Goal: Information Seeking & Learning: Learn about a topic

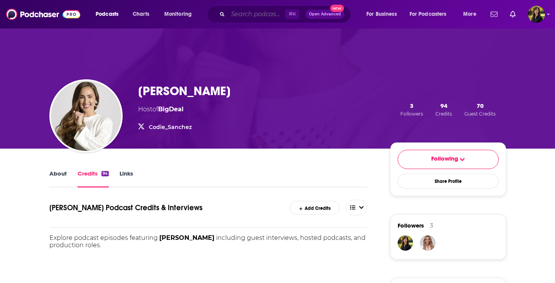
click at [261, 17] on input "Search podcasts, credits, & more..." at bounding box center [256, 14] width 57 height 12
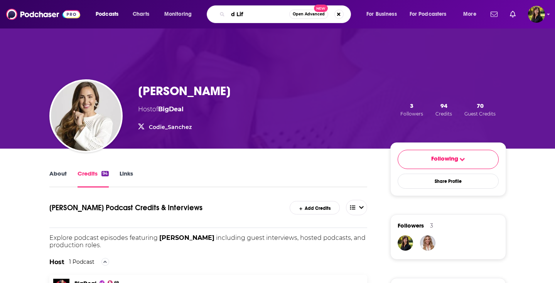
type input "d Life"
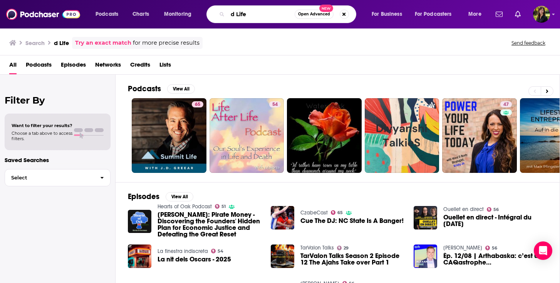
drag, startPoint x: 270, startPoint y: 17, endPoint x: 221, endPoint y: 16, distance: 49.0
click at [228, 16] on input "d Life" at bounding box center [261, 14] width 67 height 12
type input "Second Life"
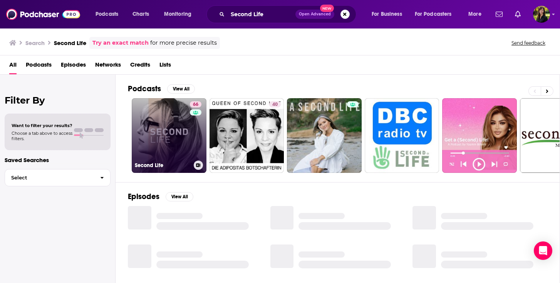
click at [166, 106] on link "66 Second Life" at bounding box center [169, 135] width 75 height 75
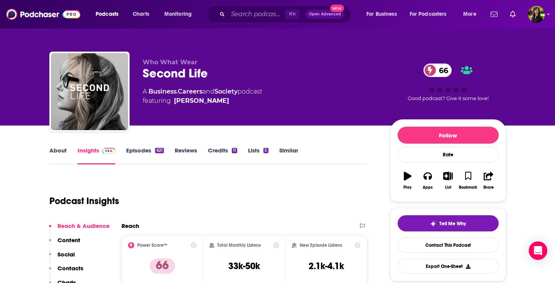
click at [142, 151] on link "Episodes 621" at bounding box center [144, 156] width 37 height 18
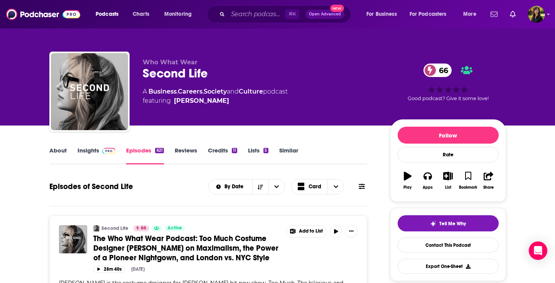
click at [57, 151] on link "About" at bounding box center [57, 156] width 17 height 18
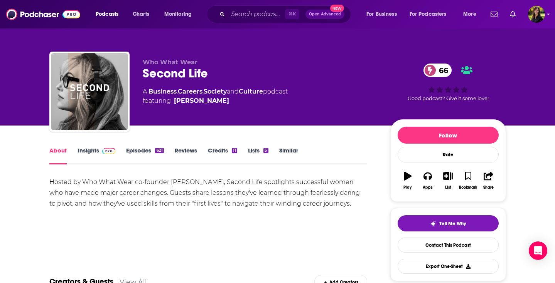
click at [92, 153] on link "Insights" at bounding box center [96, 156] width 38 height 18
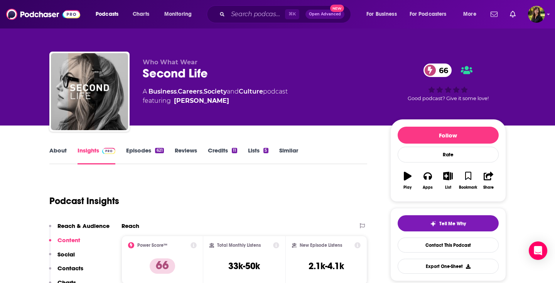
click at [131, 150] on link "Episodes 621" at bounding box center [144, 156] width 37 height 18
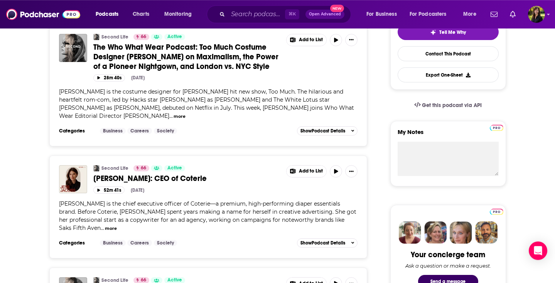
scroll to position [240, 0]
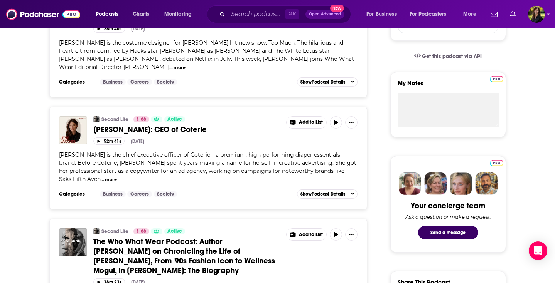
click at [117, 183] on button "more" at bounding box center [111, 179] width 12 height 7
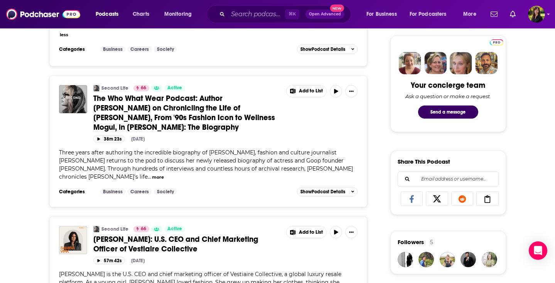
scroll to position [376, 0]
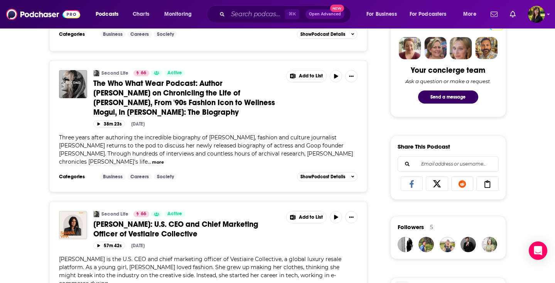
click at [164, 164] on button "more" at bounding box center [158, 162] width 12 height 7
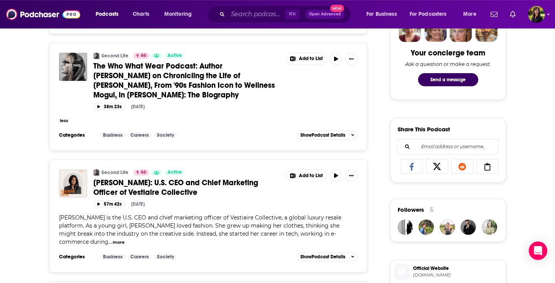
scroll to position [370, 0]
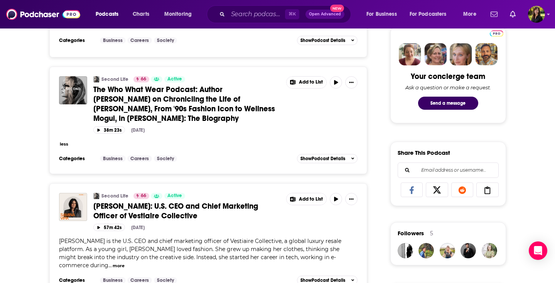
click at [65, 148] on button "less" at bounding box center [64, 144] width 8 height 7
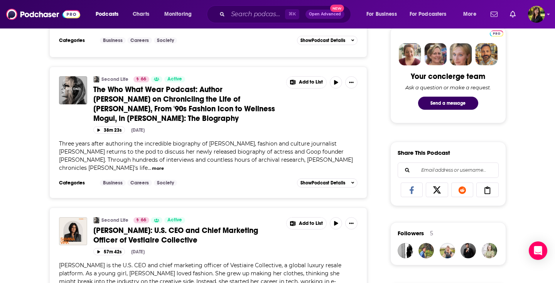
click at [164, 170] on button "more" at bounding box center [158, 168] width 12 height 7
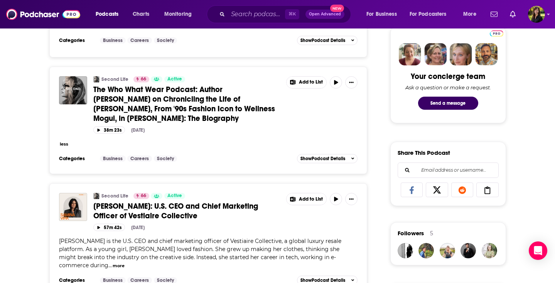
click at [62, 148] on button "less" at bounding box center [64, 144] width 8 height 7
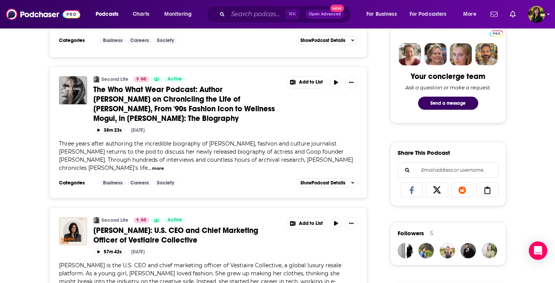
click at [325, 171] on span "Three years after authoring the incredible biography of [PERSON_NAME], fashion …" at bounding box center [206, 155] width 294 height 31
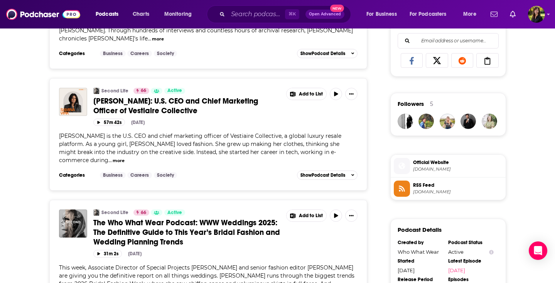
scroll to position [549, 0]
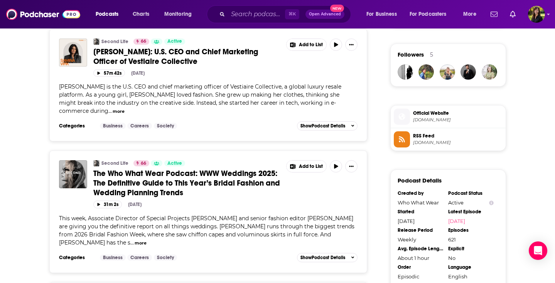
click at [134, 240] on button "more" at bounding box center [140, 243] width 12 height 7
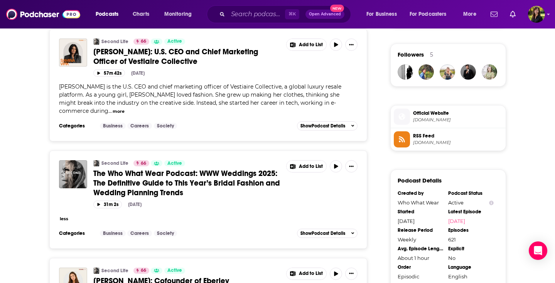
click at [63, 216] on button "less" at bounding box center [64, 219] width 8 height 7
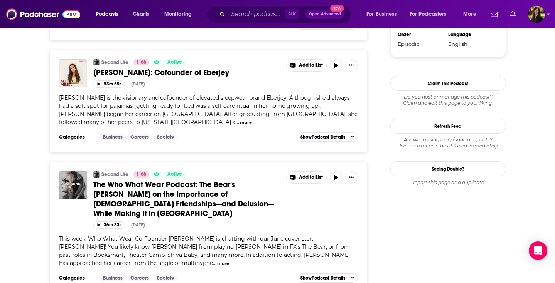
scroll to position [783, 0]
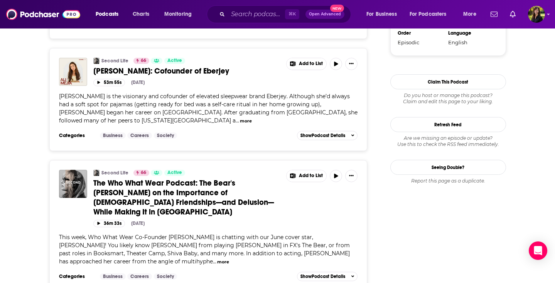
click at [141, 96] on span "[PERSON_NAME] is the visionary and cofounder of elevated sleepwear brand Eberje…" at bounding box center [208, 108] width 298 height 31
click at [165, 100] on span "[PERSON_NAME] is the visionary and cofounder of elevated sleepwear brand Eberje…" at bounding box center [208, 108] width 298 height 31
click at [160, 108] on span "[PERSON_NAME] is the visionary and cofounder of elevated sleepwear brand Eberje…" at bounding box center [208, 108] width 298 height 31
click at [103, 66] on span "[PERSON_NAME]: Cofounder of Eberjey" at bounding box center [161, 71] width 136 height 10
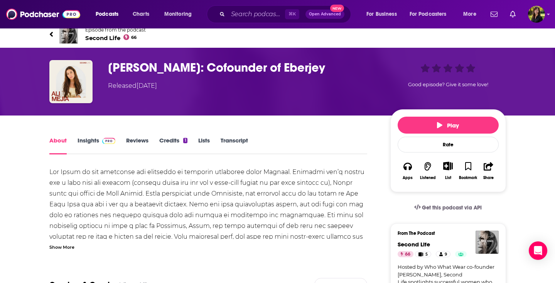
scroll to position [74, 0]
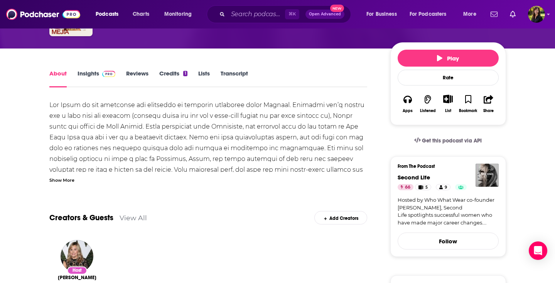
click at [57, 182] on div "Show More" at bounding box center [61, 179] width 25 height 7
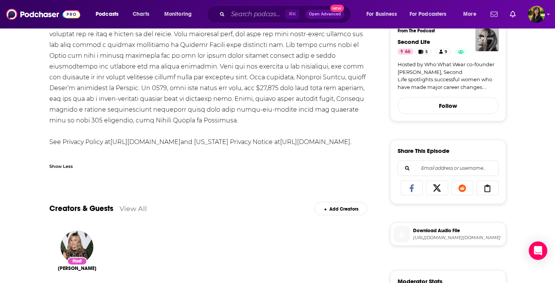
scroll to position [0, 0]
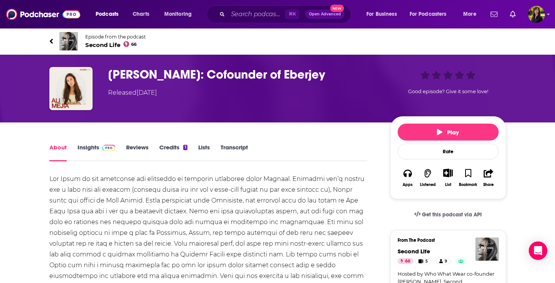
click at [51, 41] on icon at bounding box center [50, 41] width 3 height 5
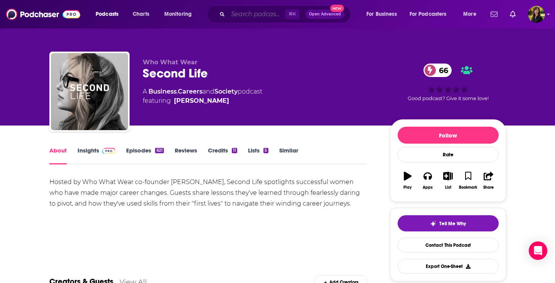
click at [255, 17] on input "Search podcasts, credits, & more..." at bounding box center [256, 14] width 57 height 12
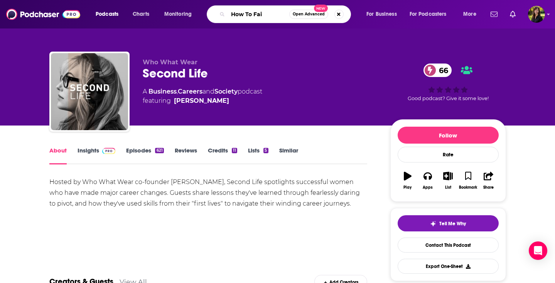
type input "How To Fail"
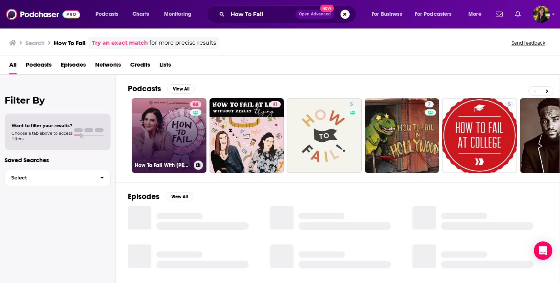
click at [181, 117] on link "86 How To Fail With [PERSON_NAME]" at bounding box center [169, 135] width 75 height 75
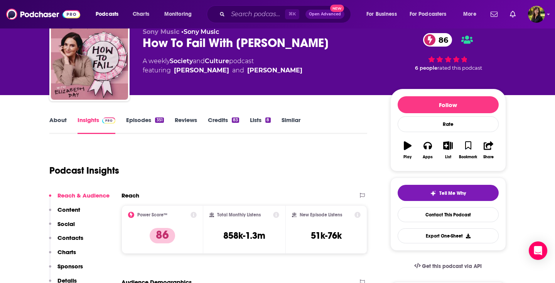
scroll to position [49, 0]
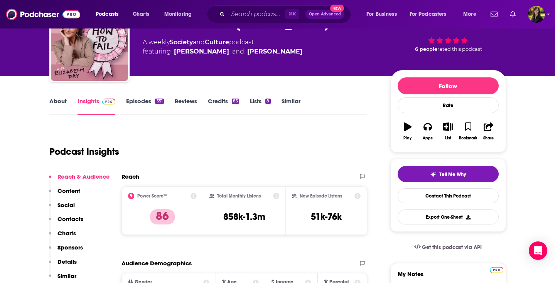
click at [52, 100] on link "About" at bounding box center [57, 106] width 17 height 18
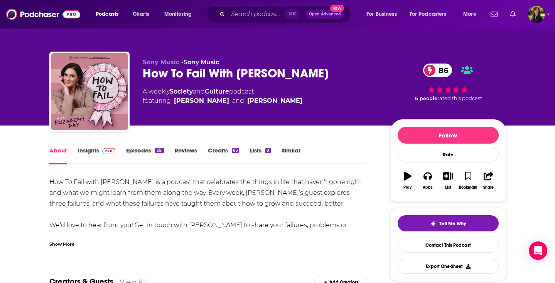
click at [138, 151] on link "Episodes 351" at bounding box center [144, 156] width 37 height 18
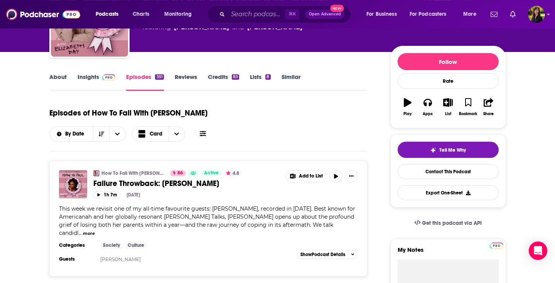
scroll to position [74, 0]
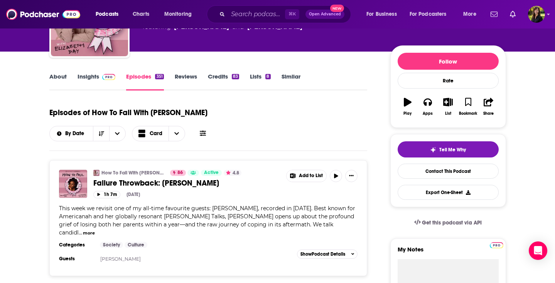
click at [83, 230] on button "more" at bounding box center [89, 233] width 12 height 7
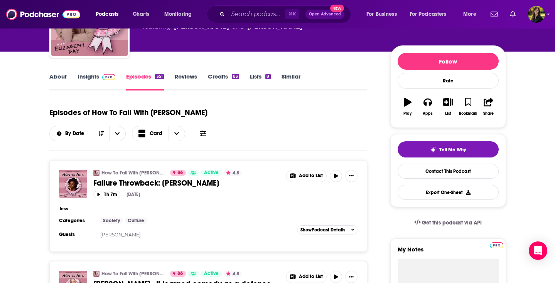
click at [67, 206] on button "less" at bounding box center [64, 209] width 8 height 7
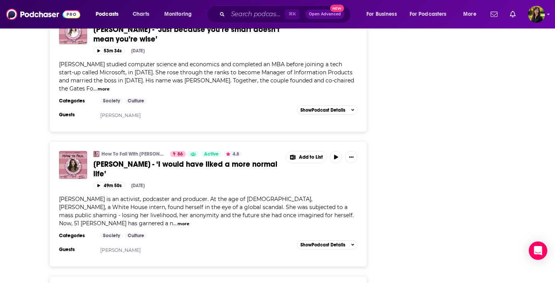
scroll to position [968, 0]
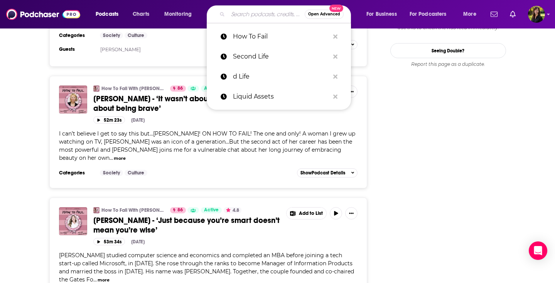
click at [243, 14] on input "Search podcasts, credits, & more..." at bounding box center [266, 14] width 77 height 12
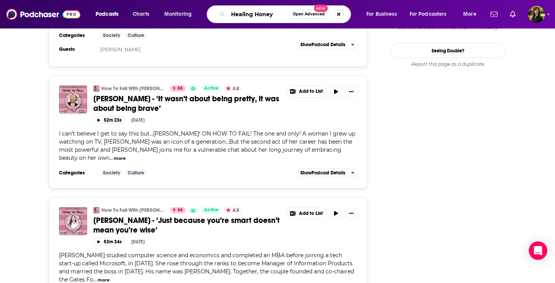
type input "Healing Honeys"
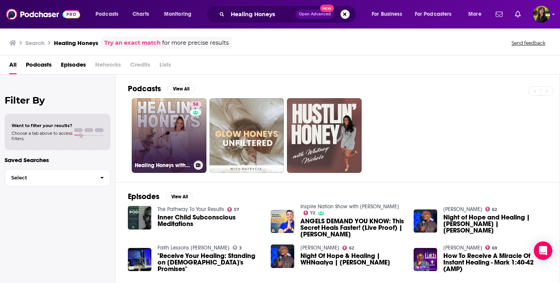
click at [173, 134] on link "58 Healing Honeys with [PERSON_NAME]" at bounding box center [169, 135] width 75 height 75
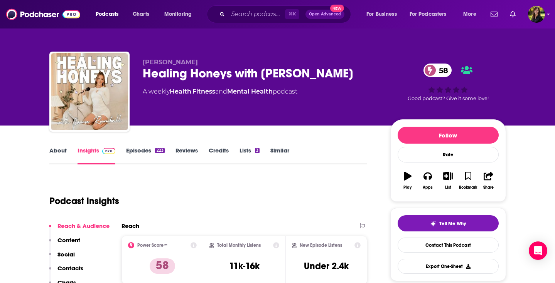
click at [58, 148] on link "About" at bounding box center [57, 156] width 17 height 18
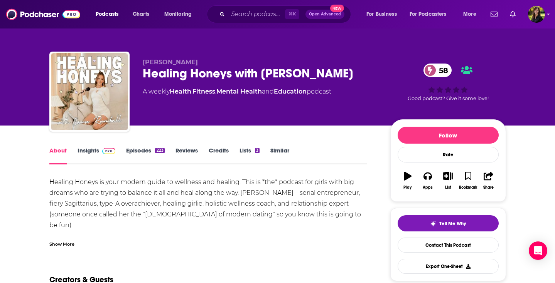
click at [67, 244] on div "Show More" at bounding box center [61, 243] width 25 height 7
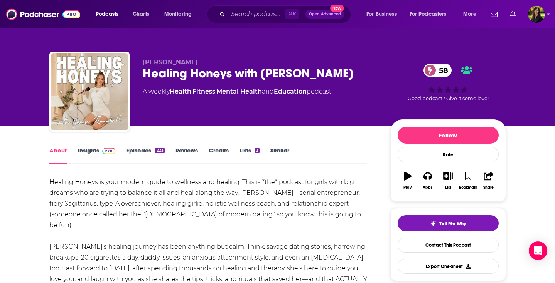
click at [141, 149] on link "Episodes 223" at bounding box center [145, 156] width 38 height 18
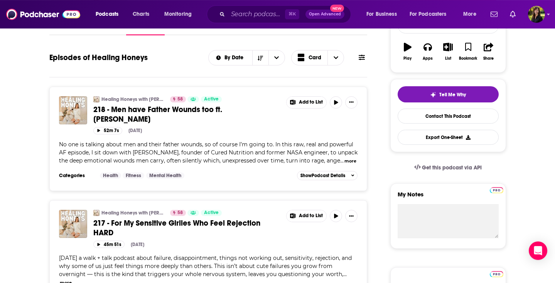
scroll to position [129, 0]
click at [266, 148] on div "No one is talking about men and their father wounds, so of course I’m going to.…" at bounding box center [208, 152] width 299 height 24
click at [354, 158] on button "more" at bounding box center [350, 161] width 12 height 7
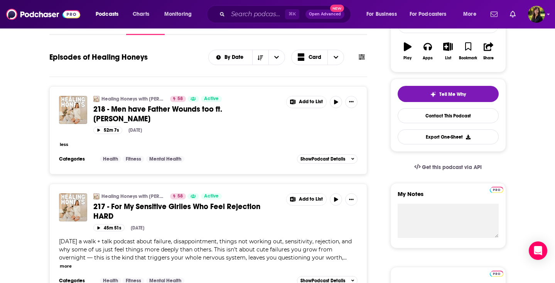
click at [63, 141] on button "less" at bounding box center [64, 144] width 8 height 7
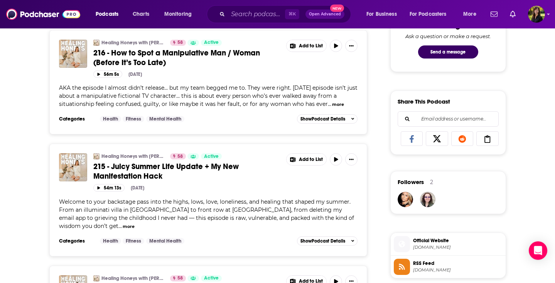
scroll to position [475, 0]
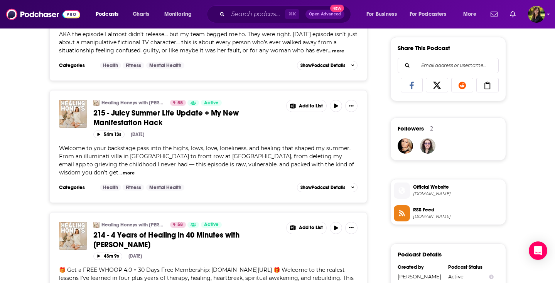
click at [123, 170] on button "more" at bounding box center [129, 173] width 12 height 7
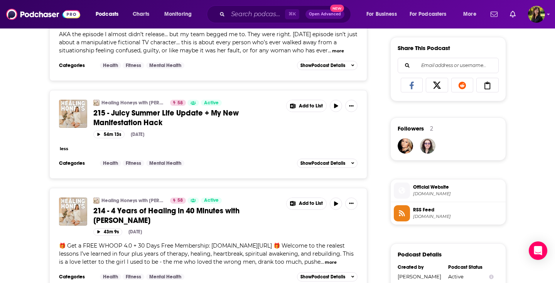
click at [64, 146] on button "less" at bounding box center [64, 149] width 8 height 7
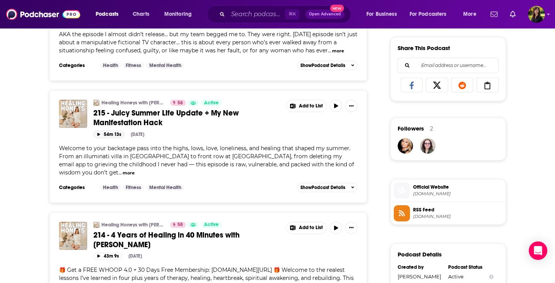
click at [103, 131] on button "54m 13s" at bounding box center [108, 134] width 31 height 7
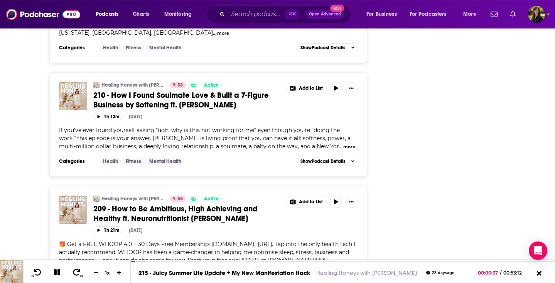
scroll to position [1098, 0]
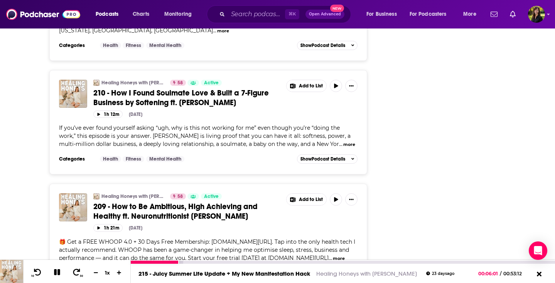
click at [55, 272] on icon at bounding box center [57, 272] width 6 height 6
